Goal: Navigation & Orientation: Find specific page/section

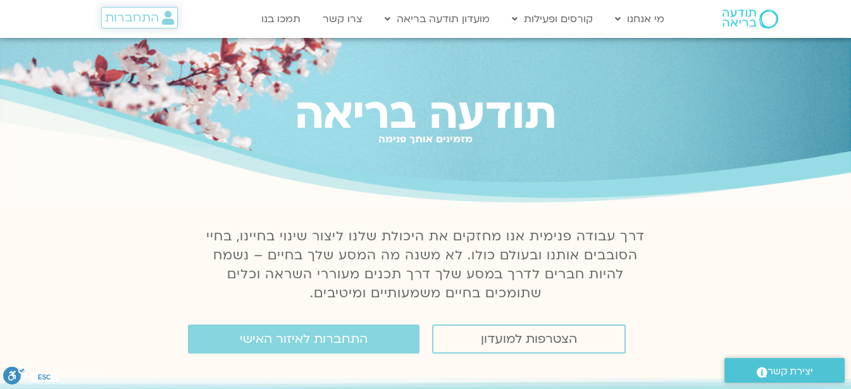
click at [140, 21] on span "התחברות" at bounding box center [132, 18] width 54 height 14
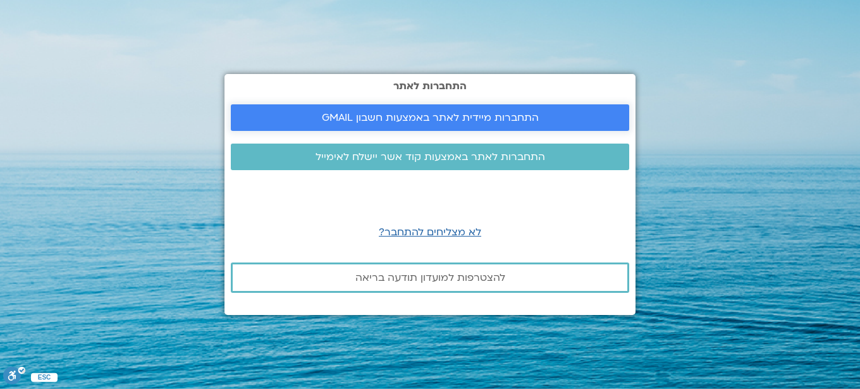
click at [466, 115] on span "התחברות מיידית לאתר באמצעות חשבון GMAIL" at bounding box center [430, 117] width 217 height 11
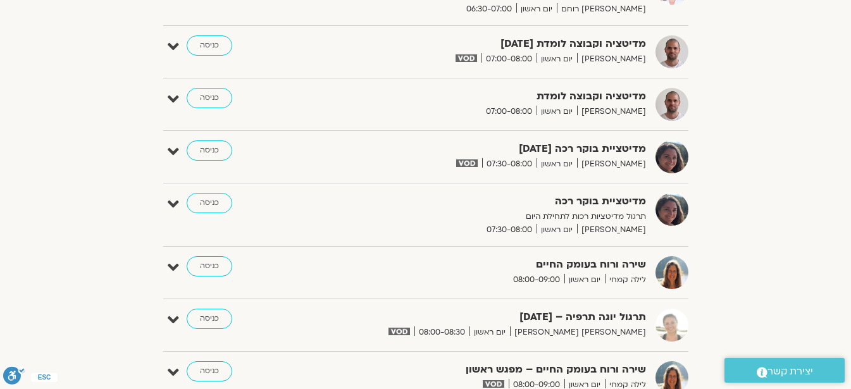
scroll to position [278, 0]
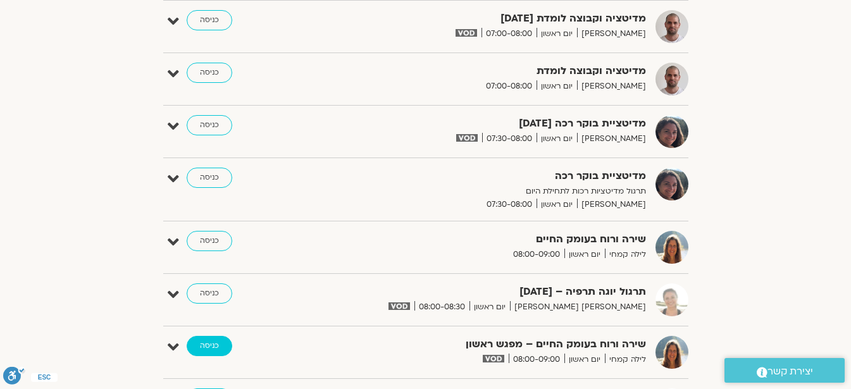
click at [206, 345] on link "כניסה" at bounding box center [210, 346] width 46 height 20
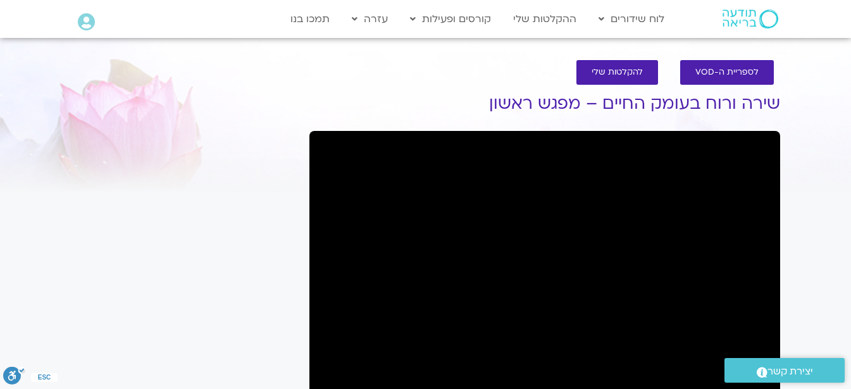
scroll to position [6, 0]
